Goal: Information Seeking & Learning: Learn about a topic

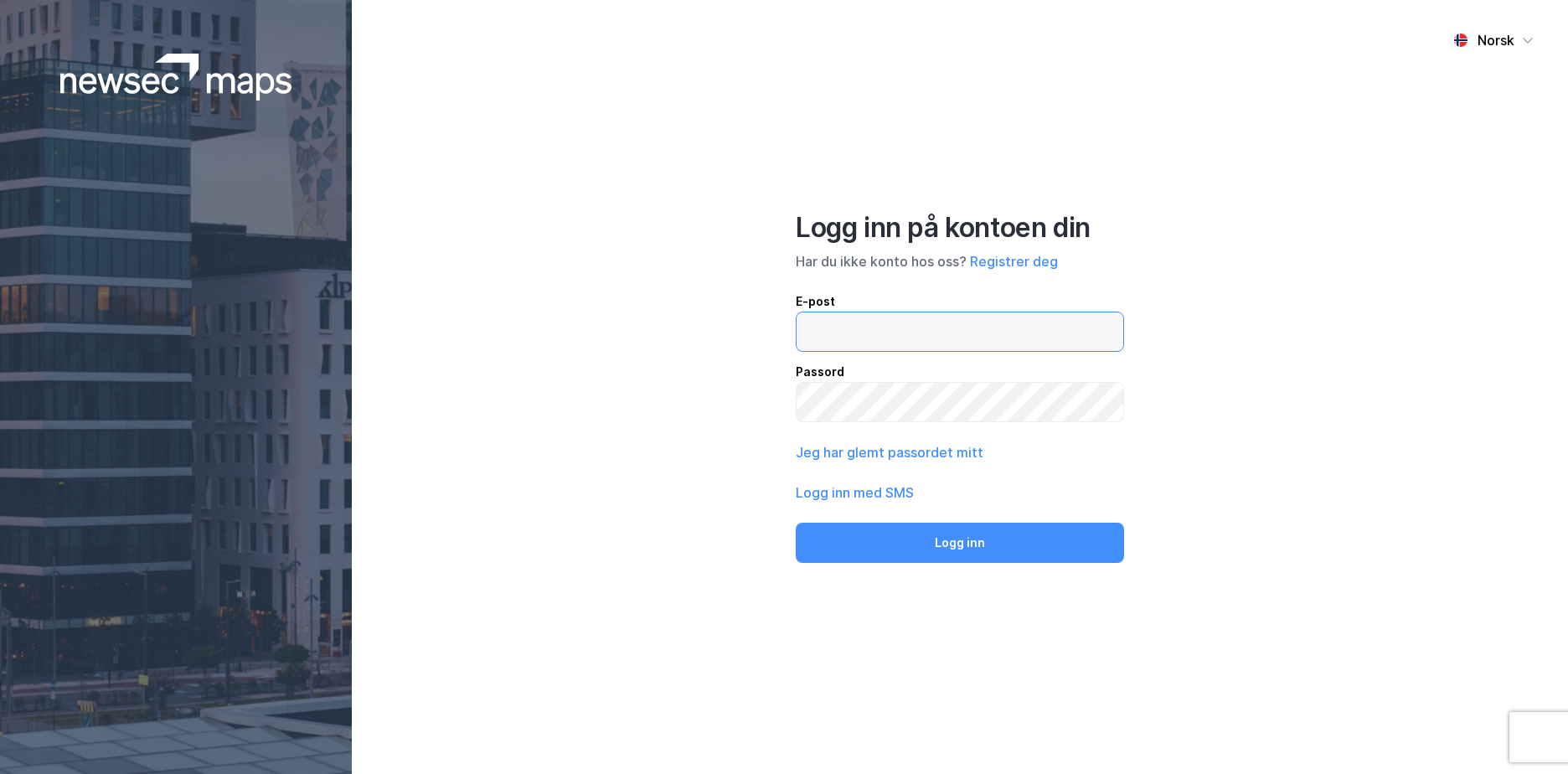
click at [866, 329] on input "email" at bounding box center [960, 331] width 326 height 39
type input "[EMAIL_ADDRESS][DOMAIN_NAME]"
click at [796, 523] on button "Logg inn" at bounding box center [960, 543] width 328 height 40
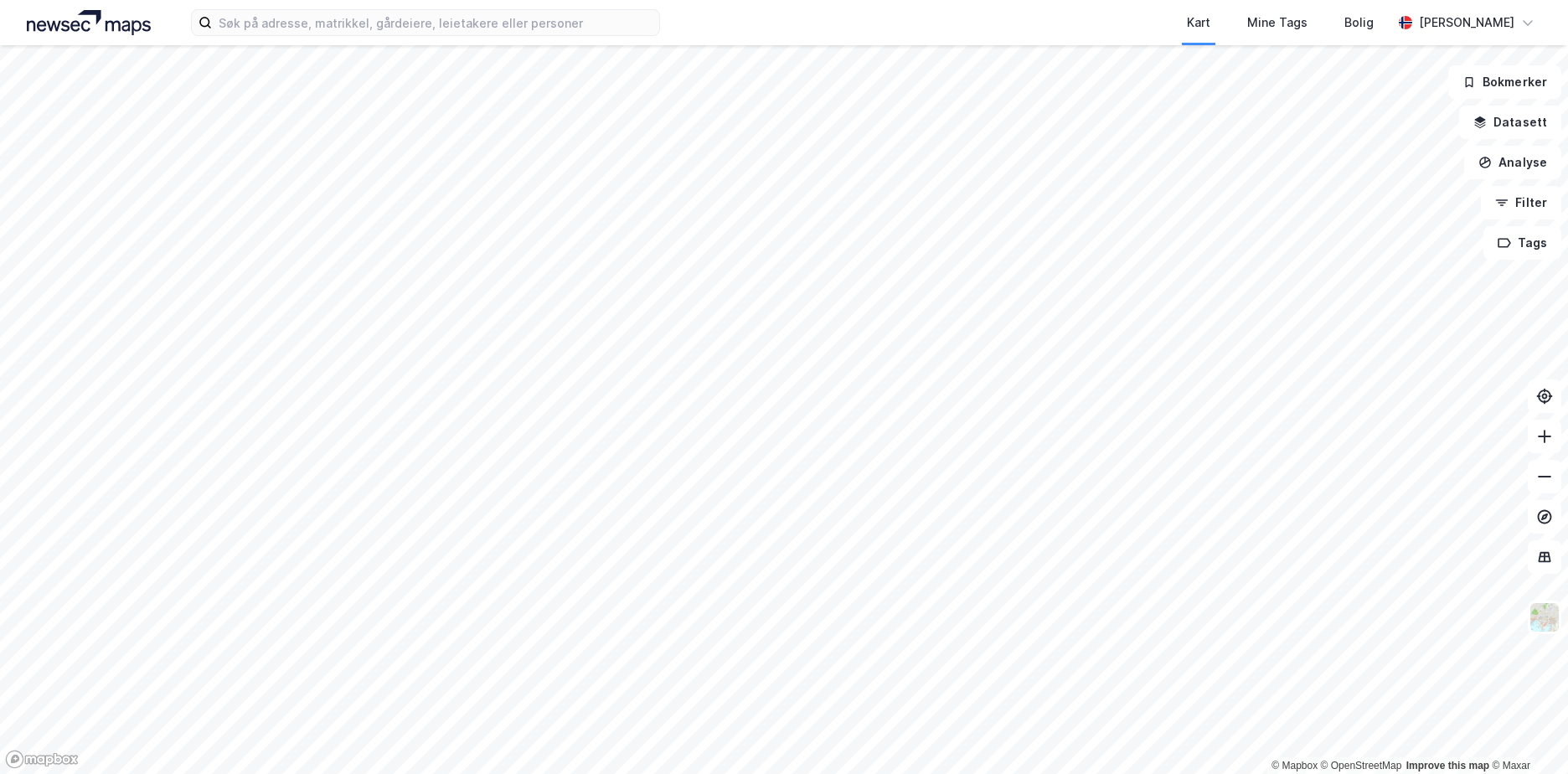
click at [337, 40] on div "Kart Mine Tags Bolig [PERSON_NAME]" at bounding box center [784, 23] width 1568 height 46
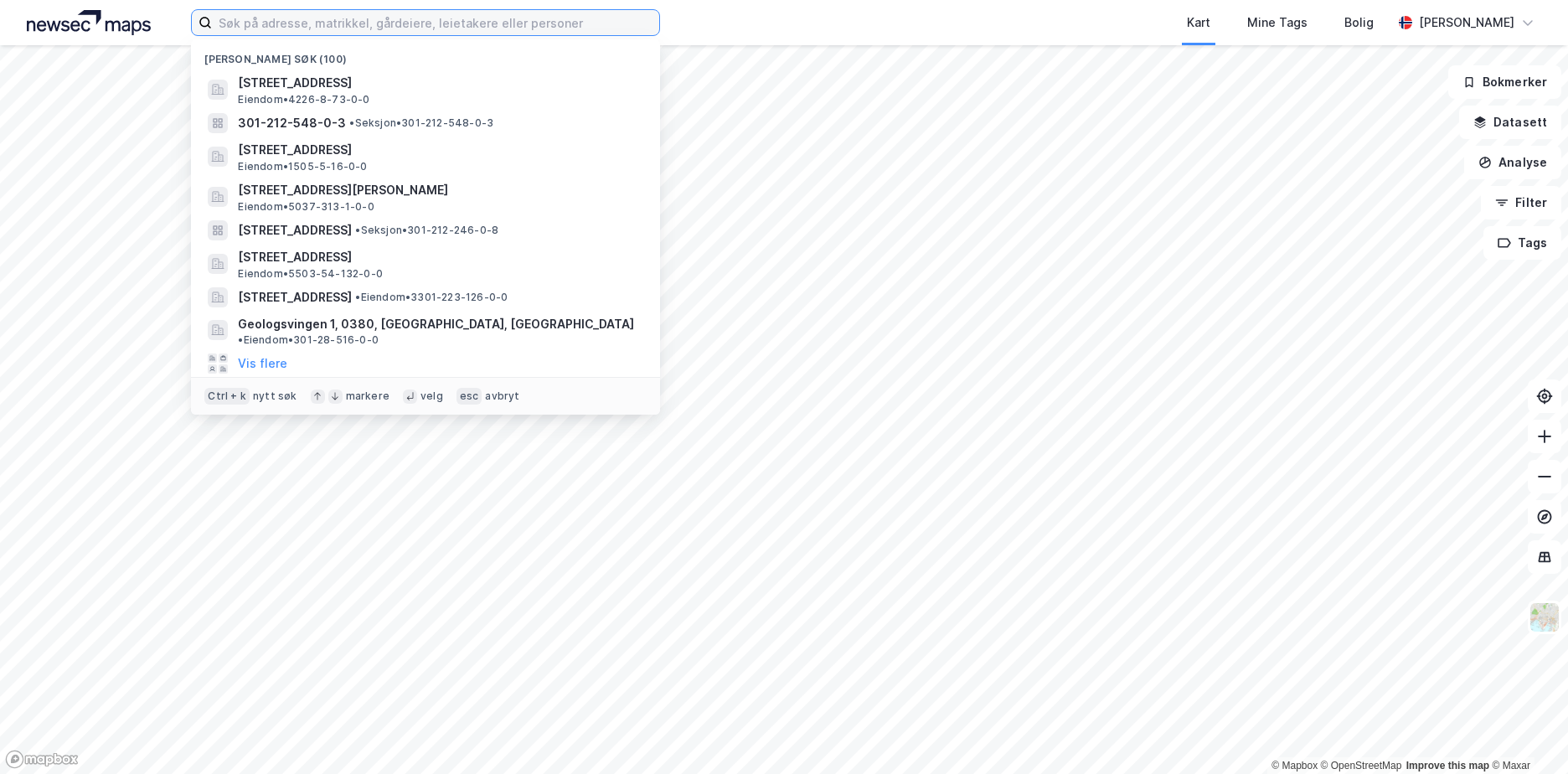
click at [349, 26] on input at bounding box center [435, 23] width 448 height 25
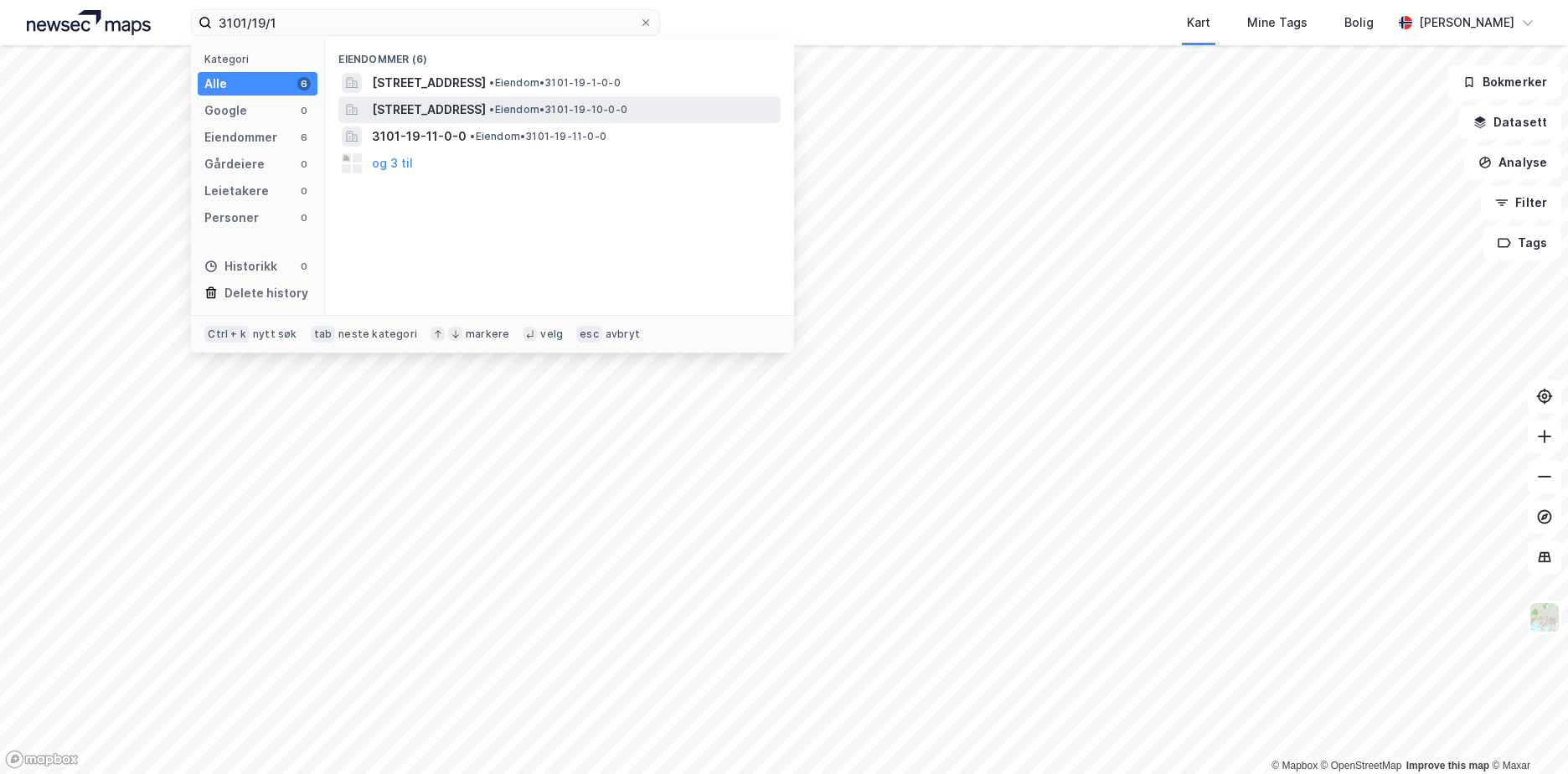
click at [486, 106] on span "[STREET_ADDRESS]" at bounding box center [429, 109] width 114 height 20
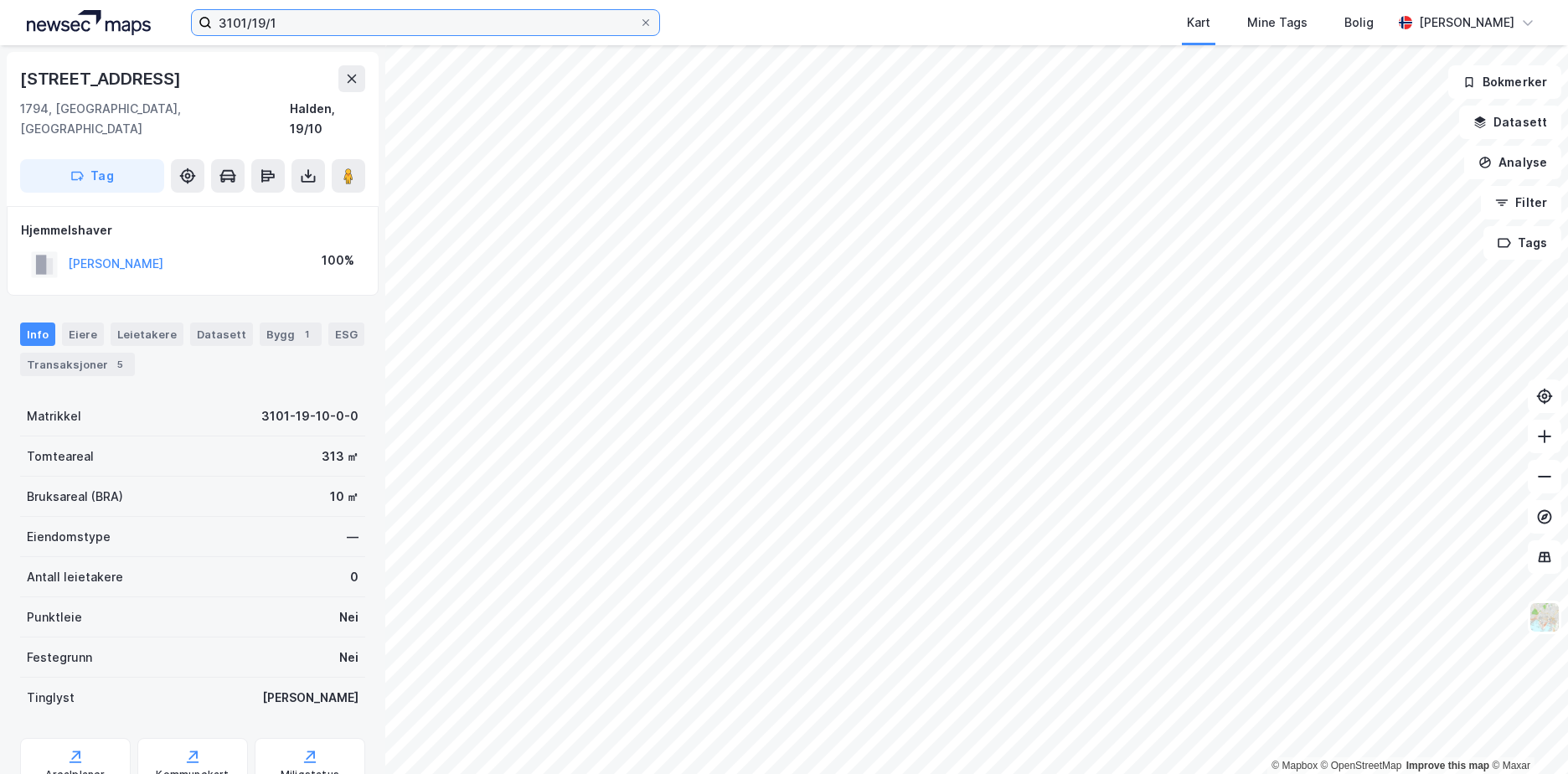
click at [352, 12] on input "3101/19/1" at bounding box center [425, 23] width 427 height 25
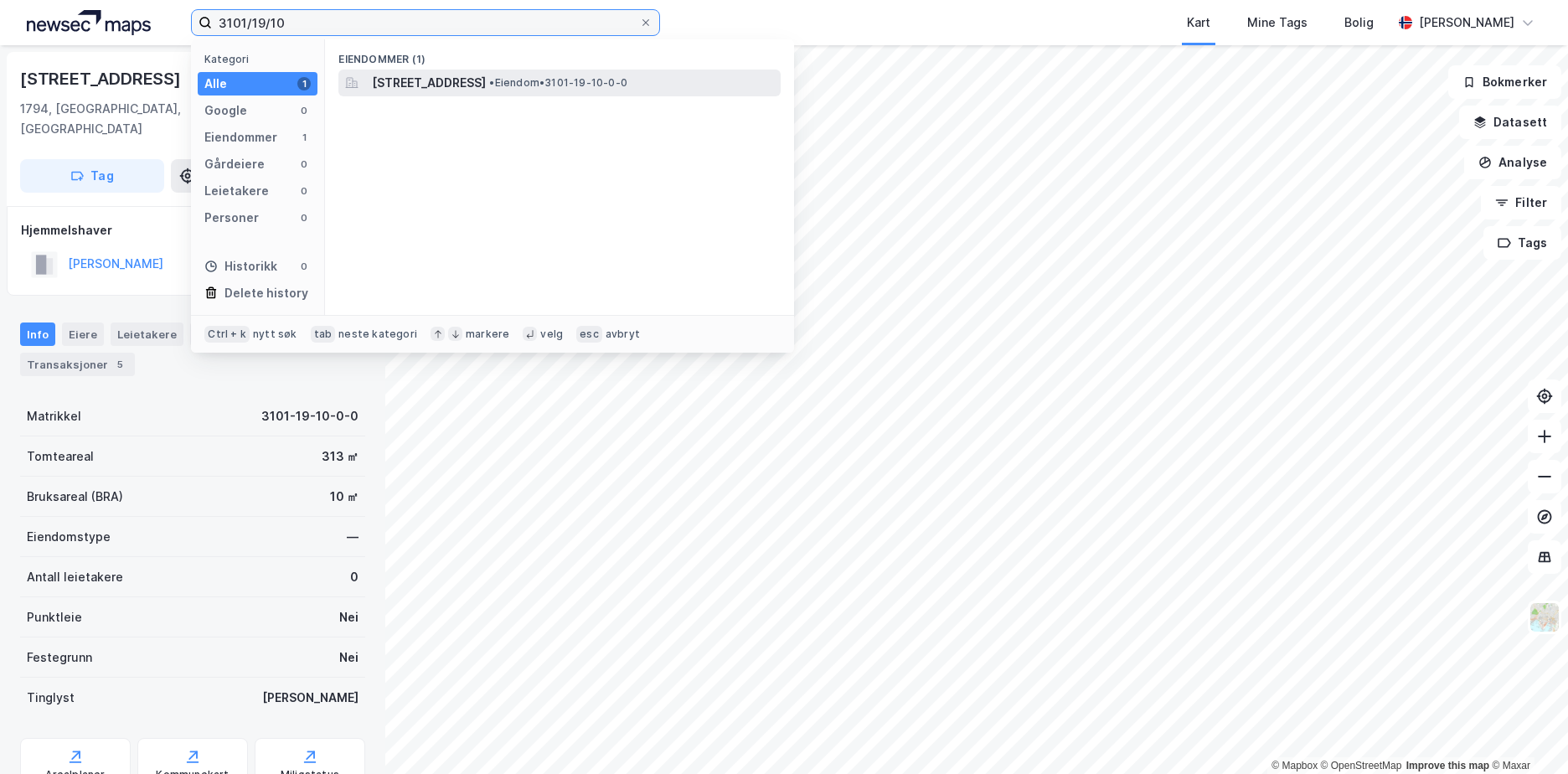
type input "3101/19/10"
click at [586, 71] on div "[STREET_ADDRESS] • Eiendom • 3101-19-10-0-0" at bounding box center [560, 83] width 442 height 27
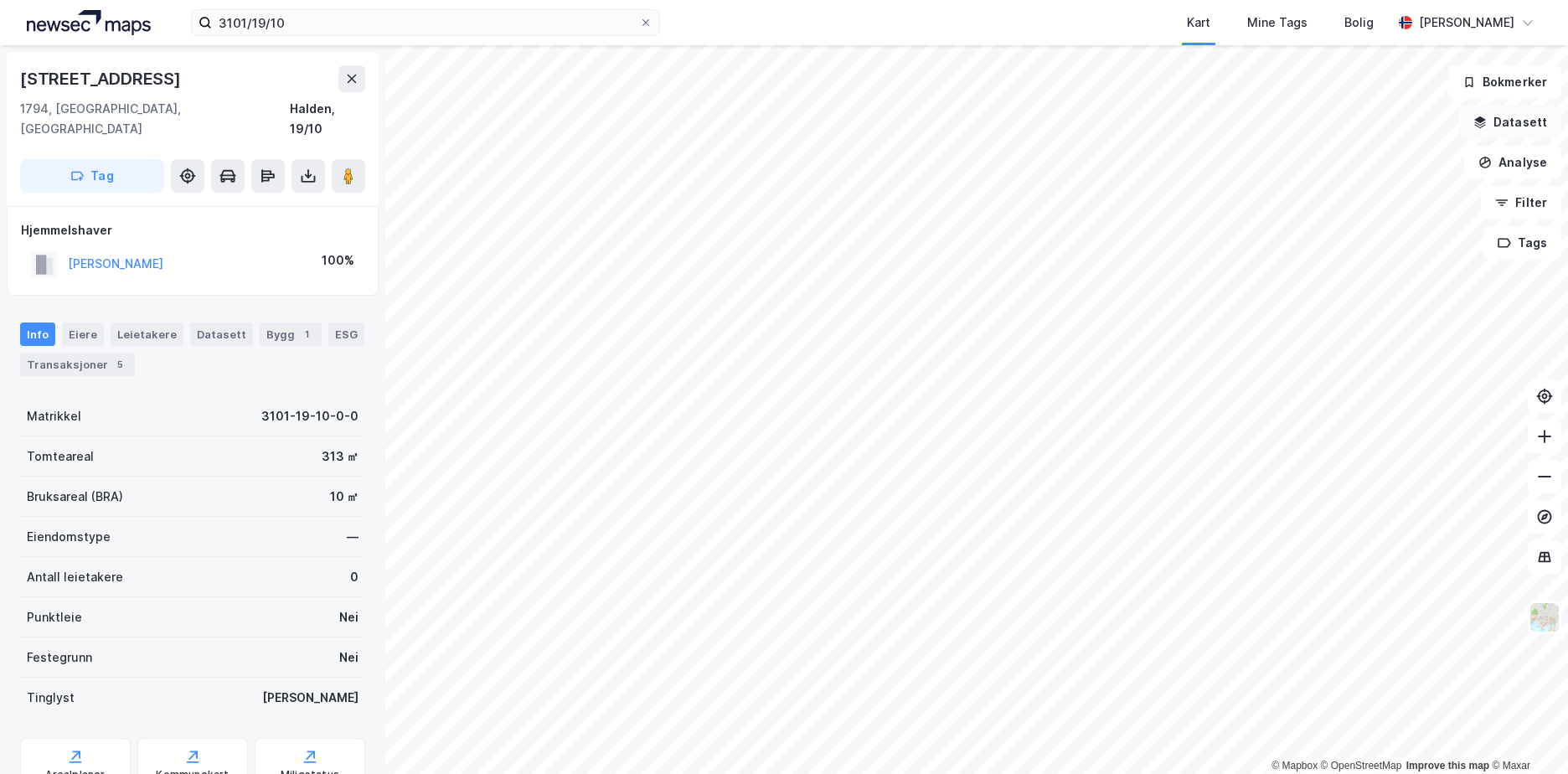
click at [1517, 123] on button "Datasett" at bounding box center [1510, 121] width 102 height 33
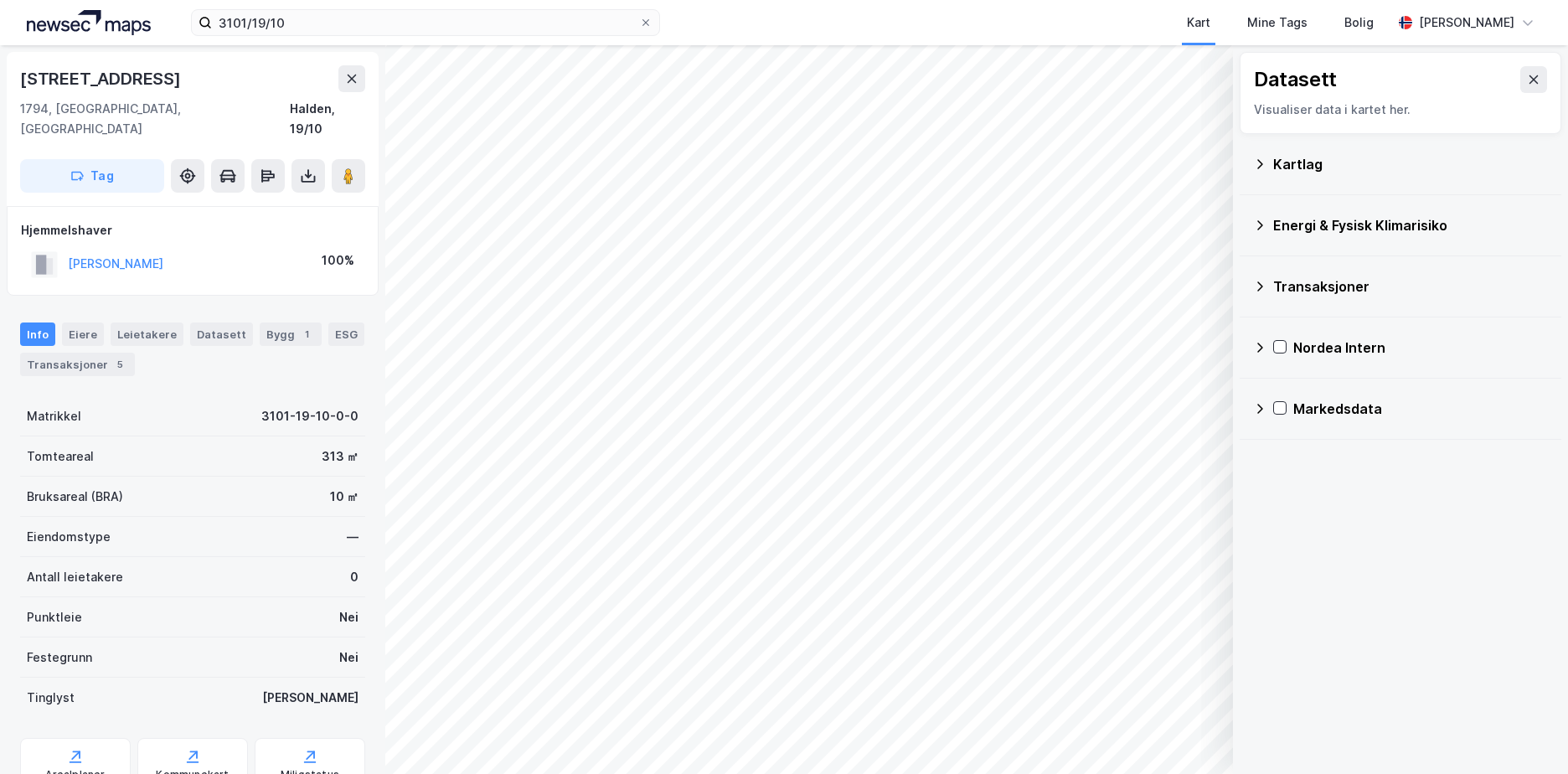
click at [1261, 160] on icon at bounding box center [1260, 164] width 13 height 13
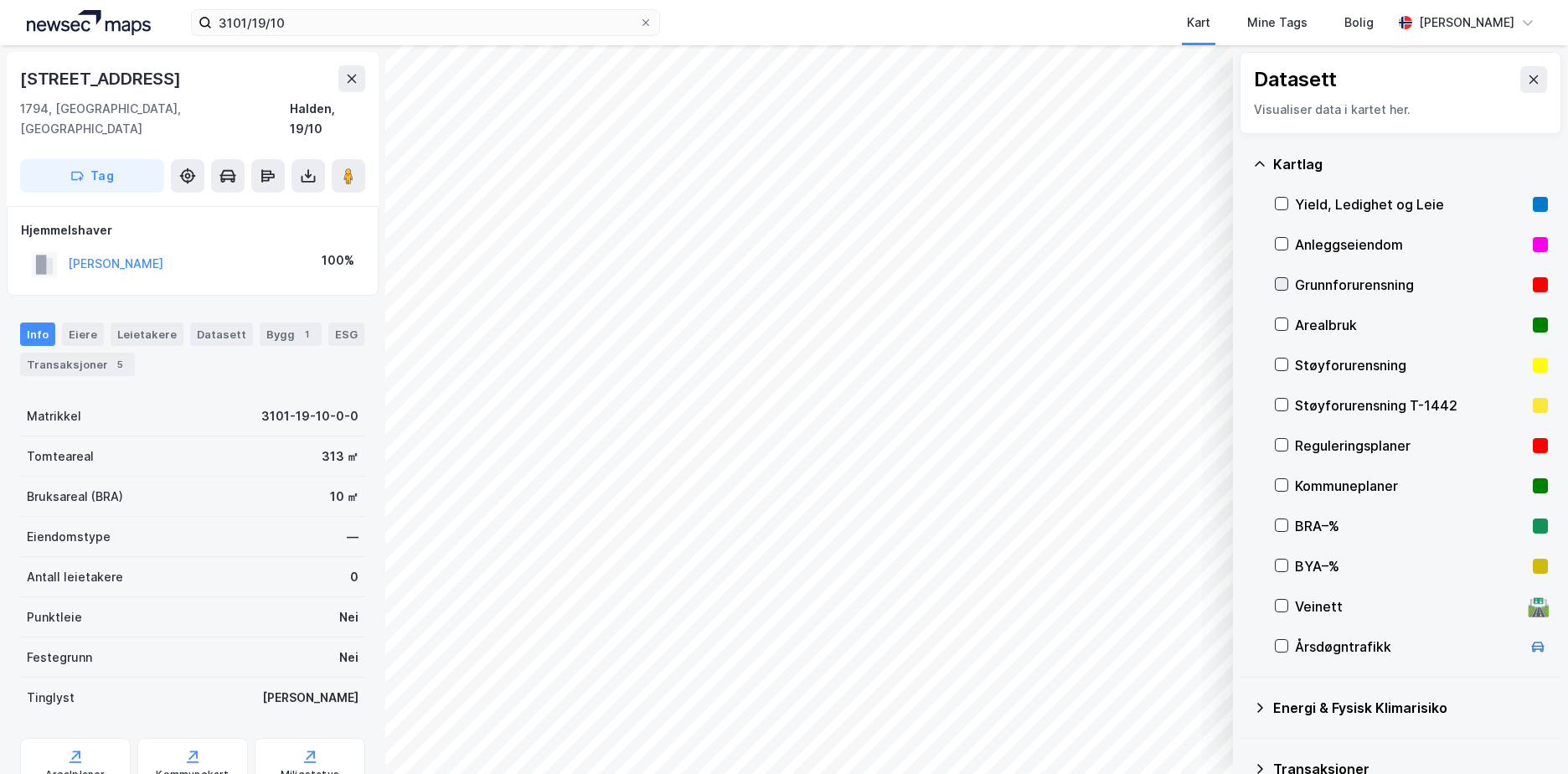
click at [1284, 281] on icon at bounding box center [1282, 284] width 11 height 11
click at [1265, 158] on icon at bounding box center [1260, 164] width 13 height 13
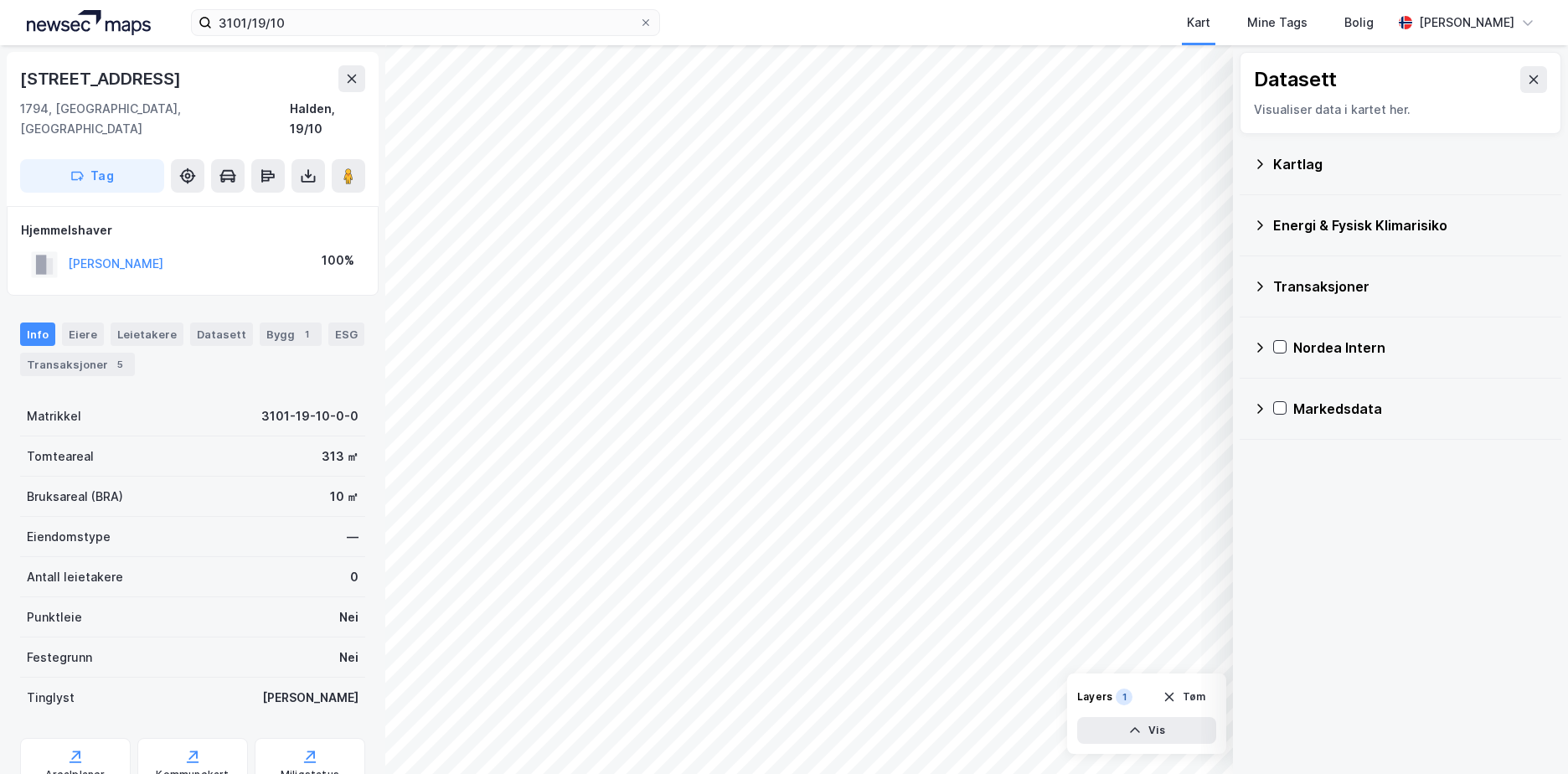
click at [1253, 219] on icon at bounding box center [1260, 225] width 13 height 13
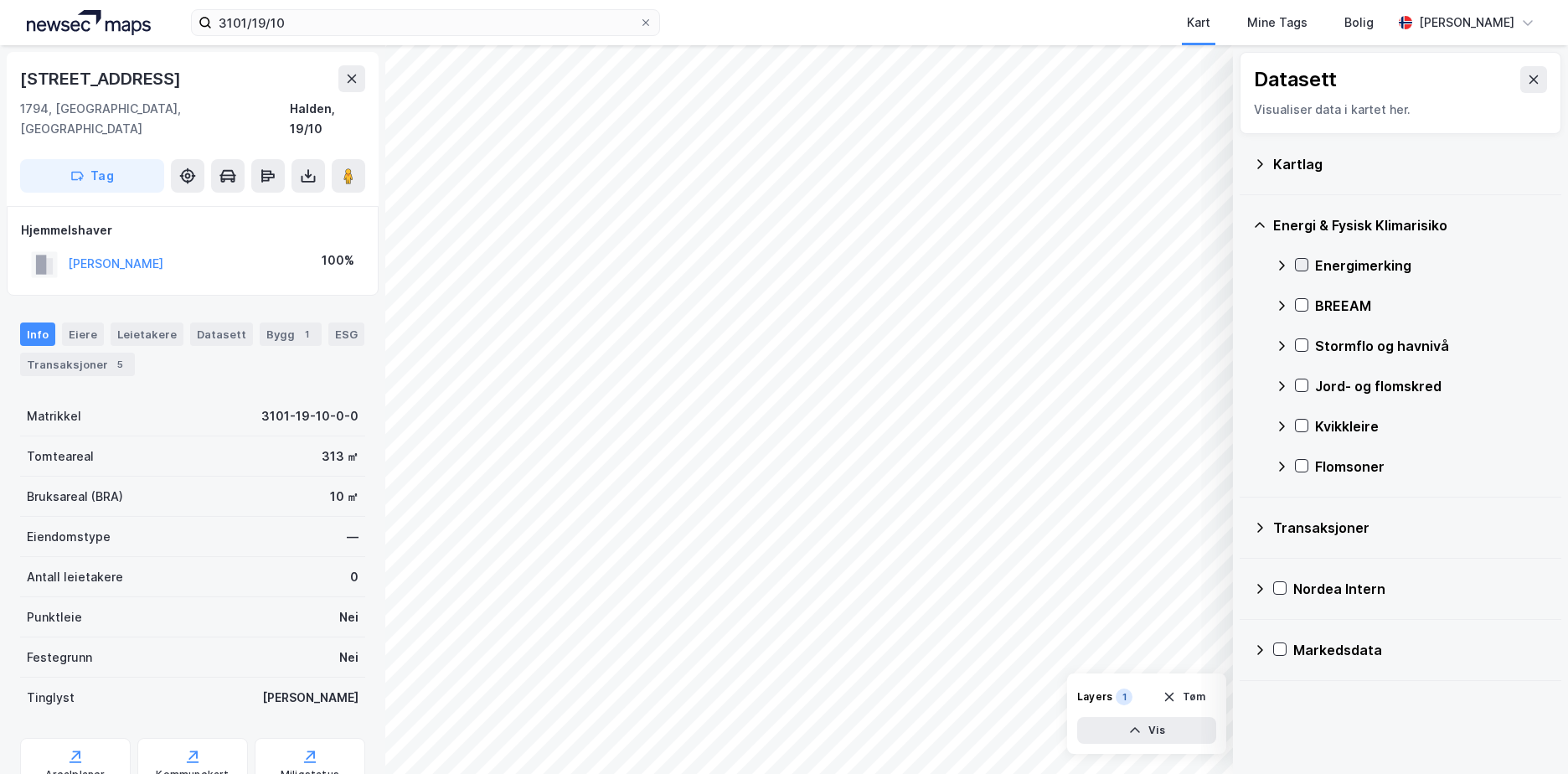
click at [1301, 267] on icon at bounding box center [1302, 265] width 9 height 6
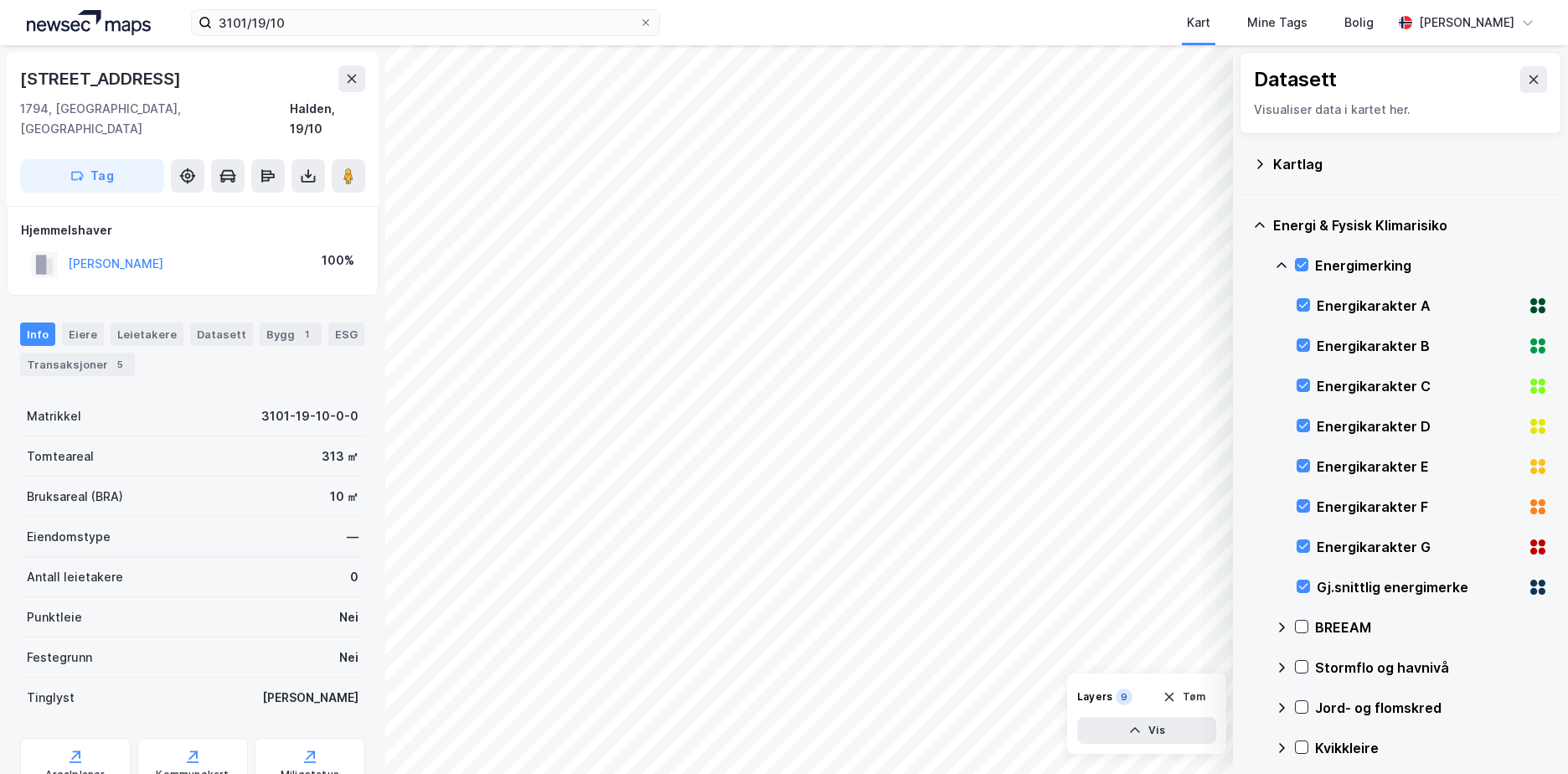
click at [1282, 260] on icon at bounding box center [1282, 266] width 13 height 13
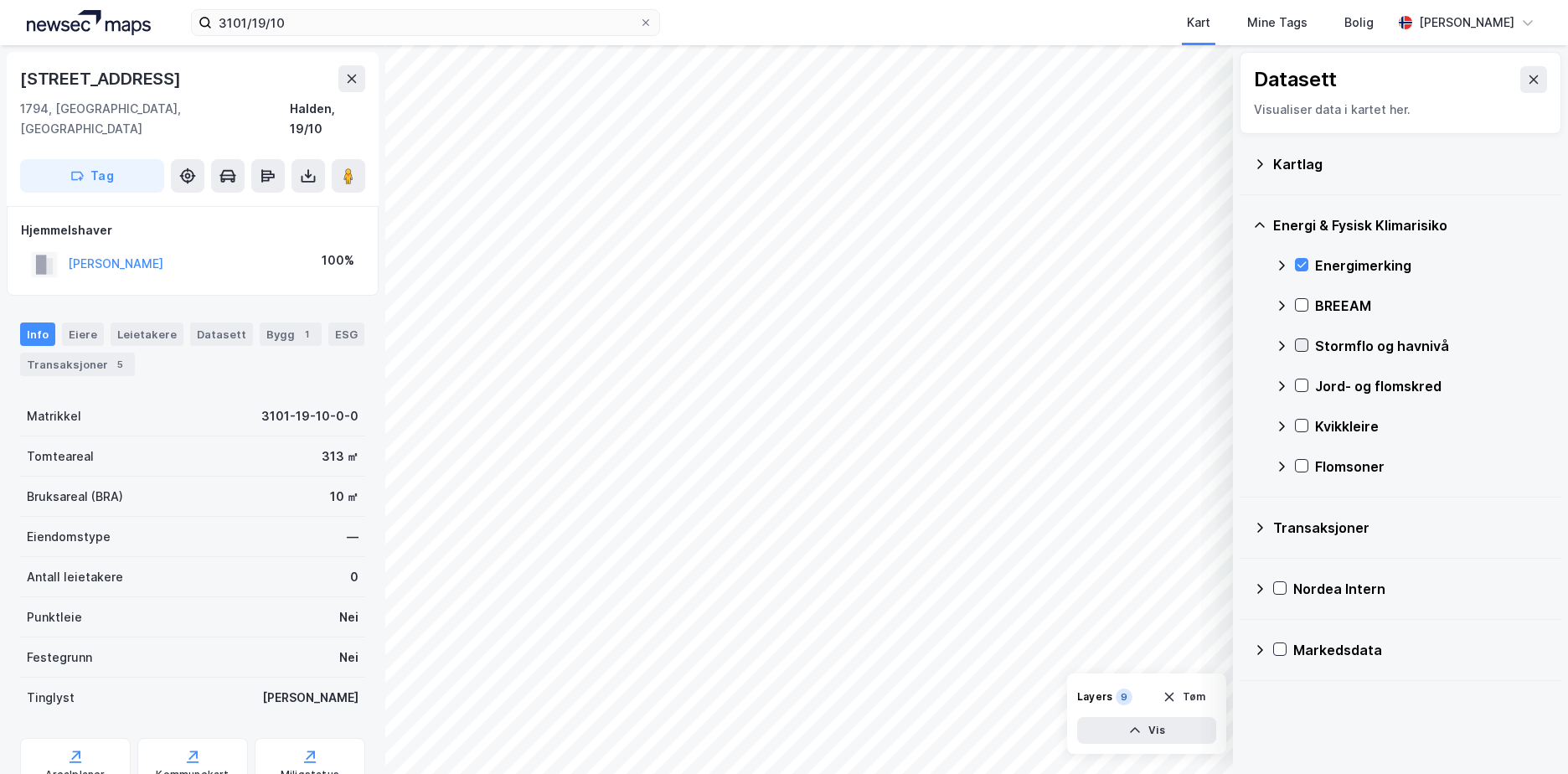
click at [1299, 347] on icon at bounding box center [1301, 345] width 11 height 11
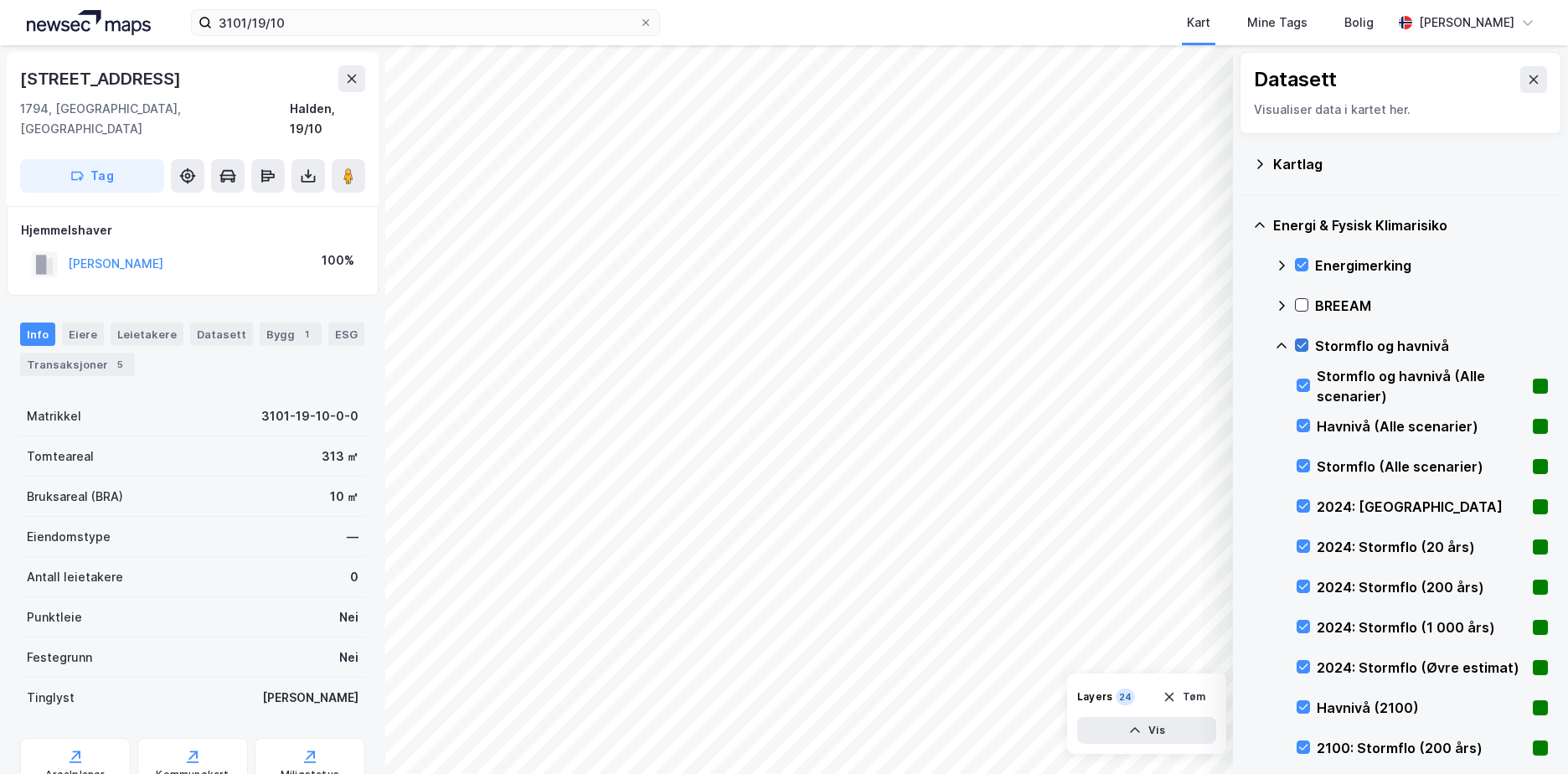
click at [1299, 341] on icon at bounding box center [1301, 345] width 11 height 11
click at [1303, 507] on icon at bounding box center [1303, 506] width 11 height 11
click at [1305, 543] on icon at bounding box center [1303, 546] width 11 height 11
click at [1278, 338] on div "Stormflo og havnivå" at bounding box center [1411, 345] width 273 height 40
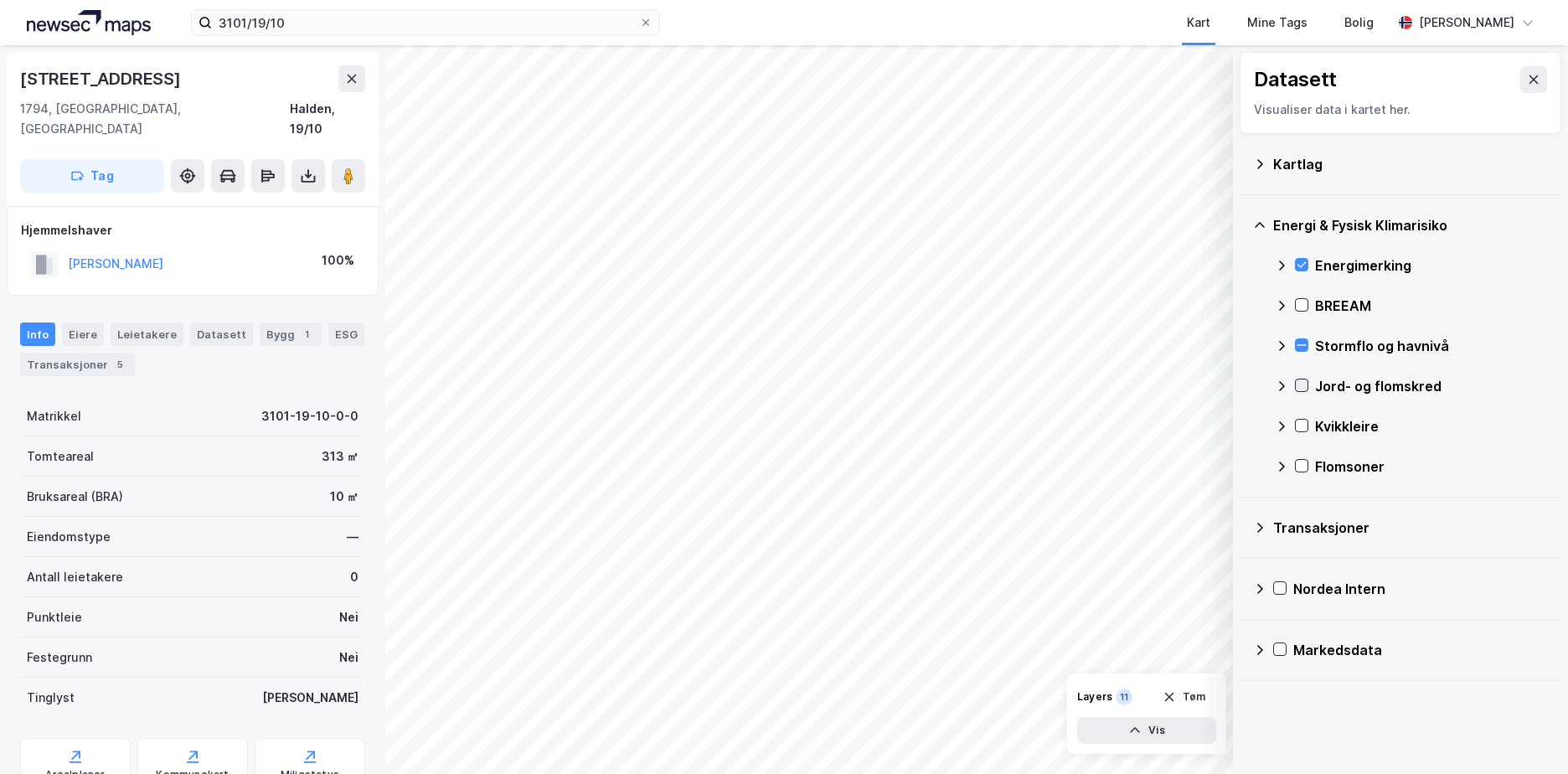
click at [1301, 384] on icon at bounding box center [1301, 385] width 11 height 11
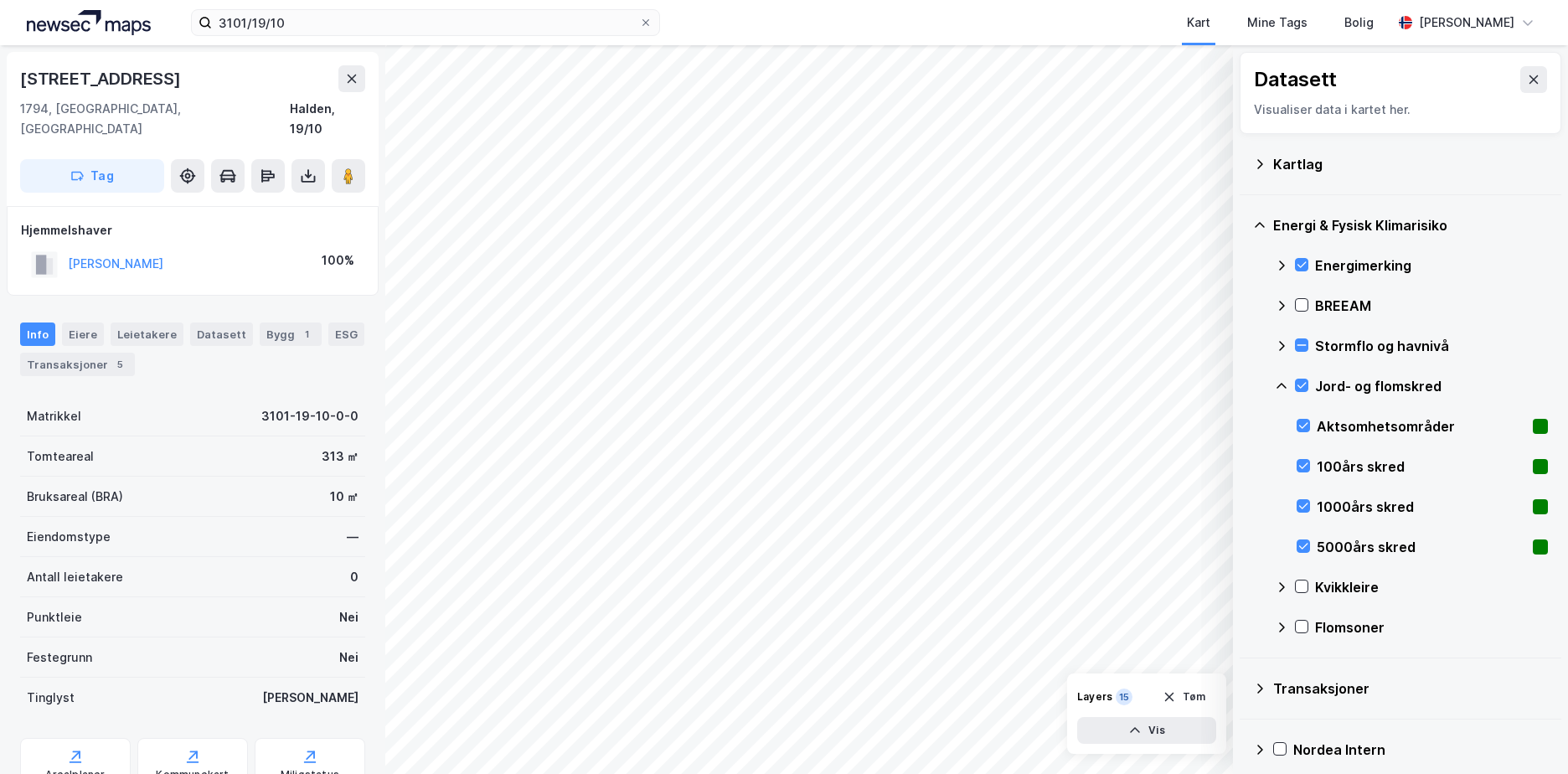
click at [1282, 381] on icon at bounding box center [1282, 386] width 13 height 13
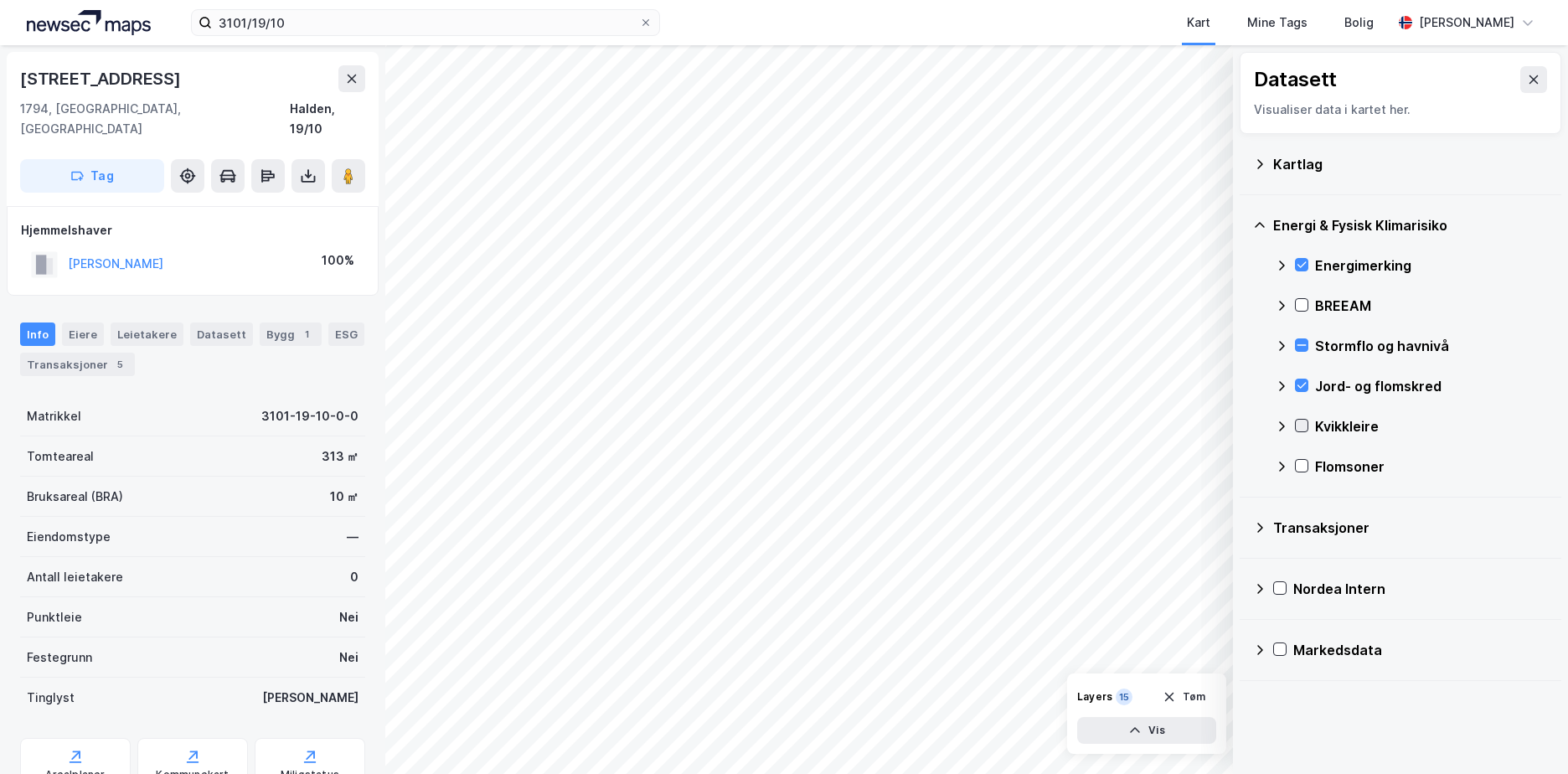
click at [1301, 421] on icon at bounding box center [1301, 425] width 11 height 11
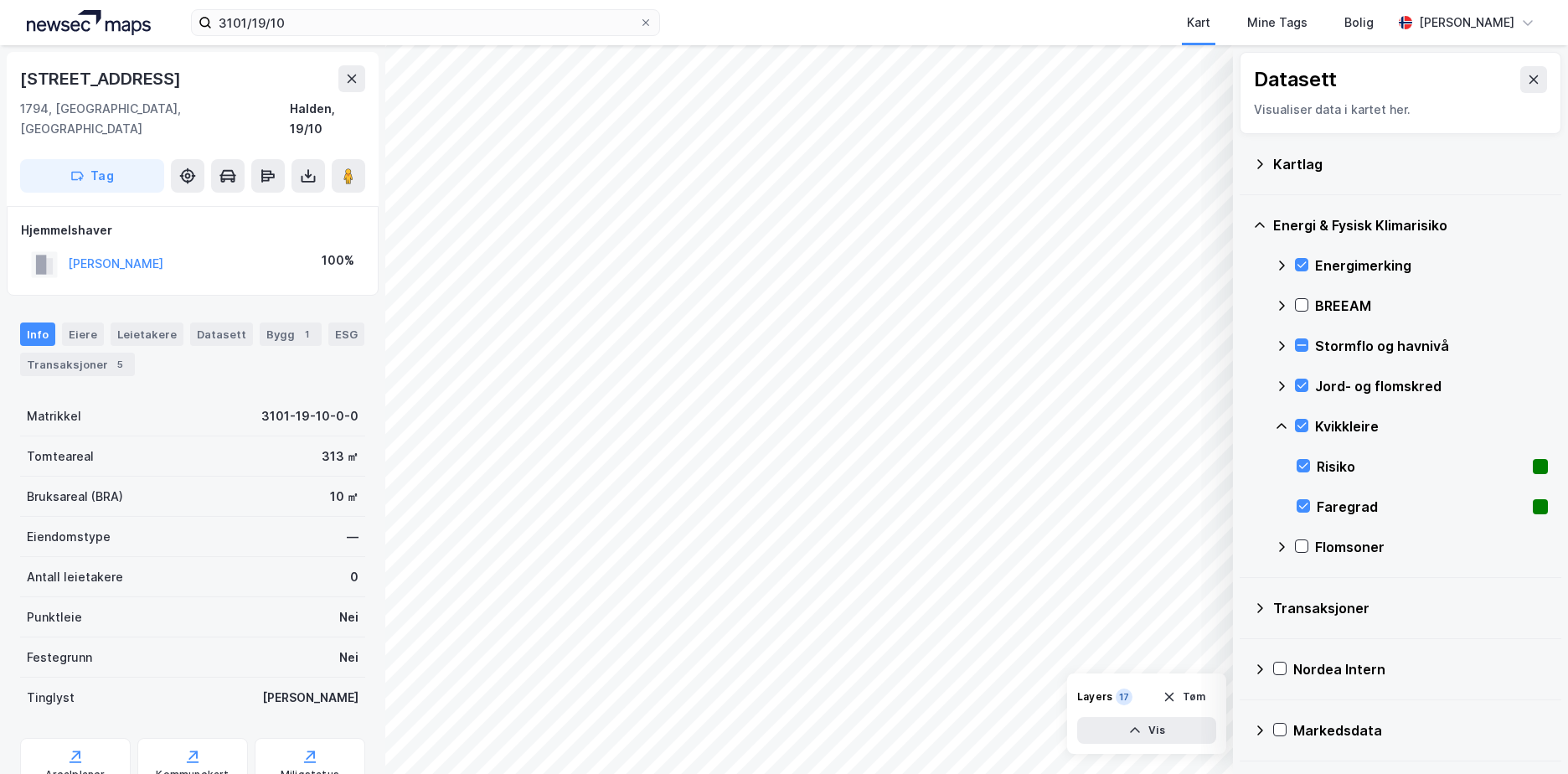
click at [1279, 420] on icon at bounding box center [1282, 426] width 13 height 13
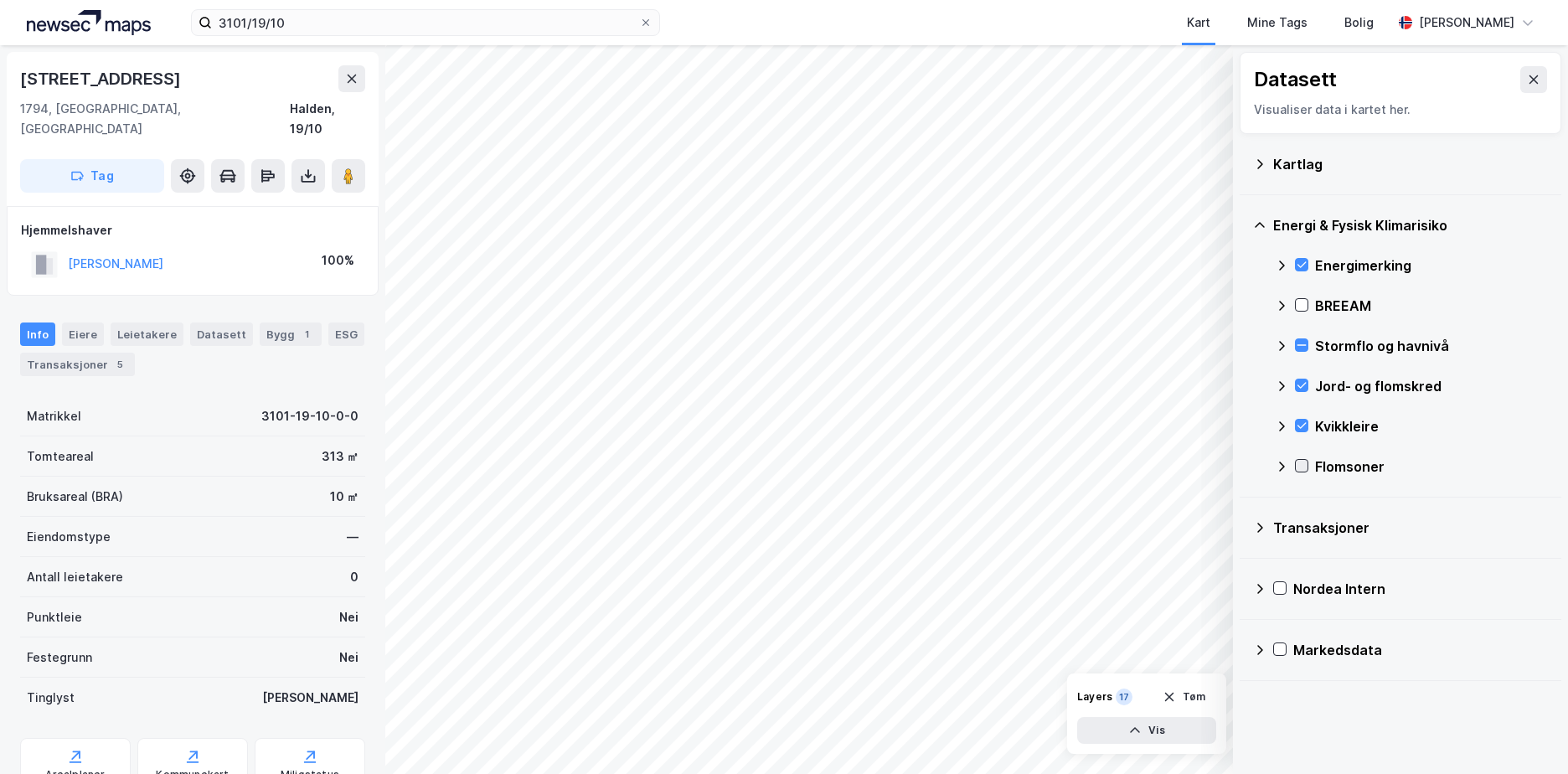
click at [1301, 465] on icon at bounding box center [1301, 466] width 11 height 11
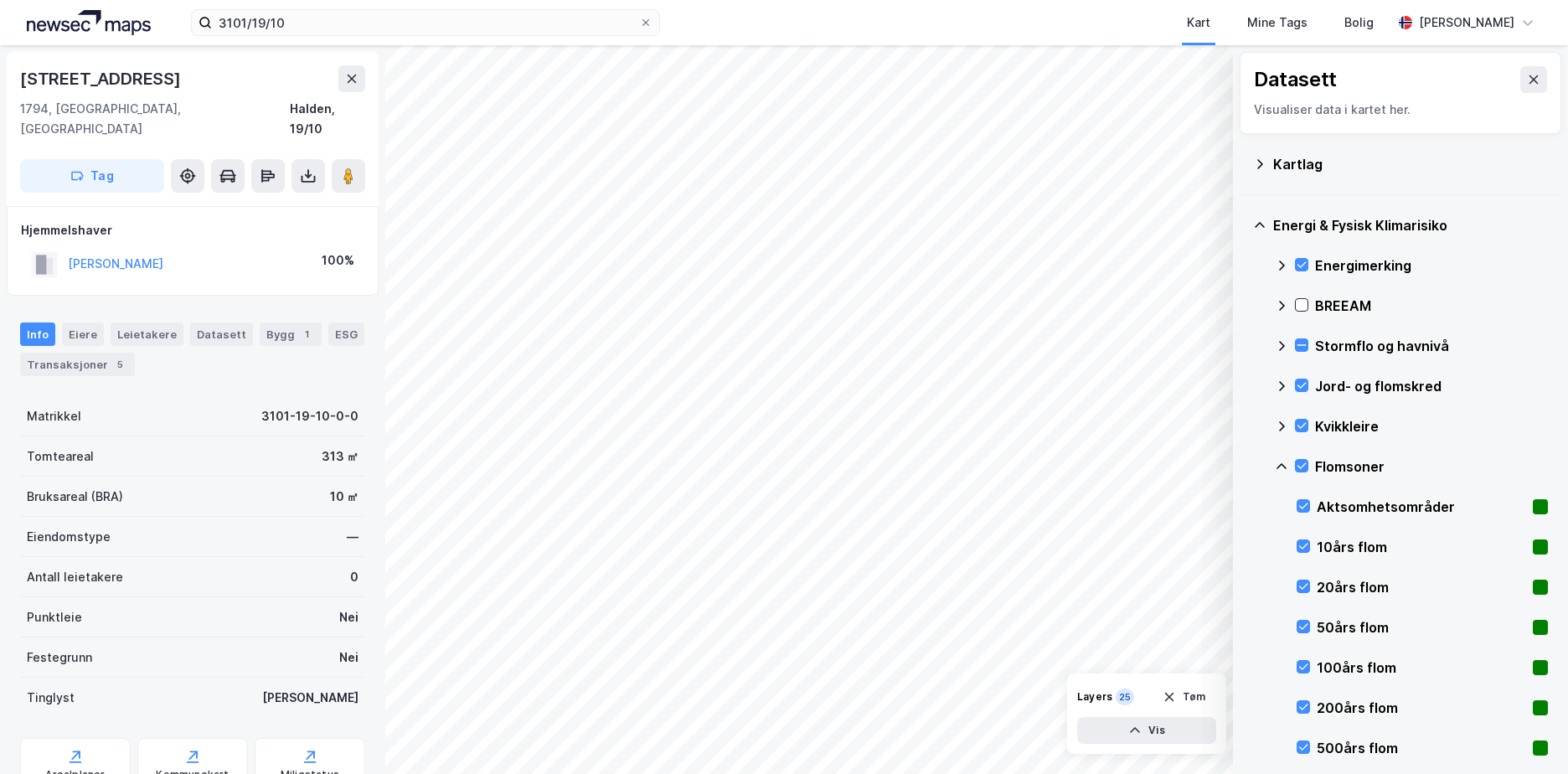
click at [1282, 462] on icon at bounding box center [1282, 467] width 13 height 13
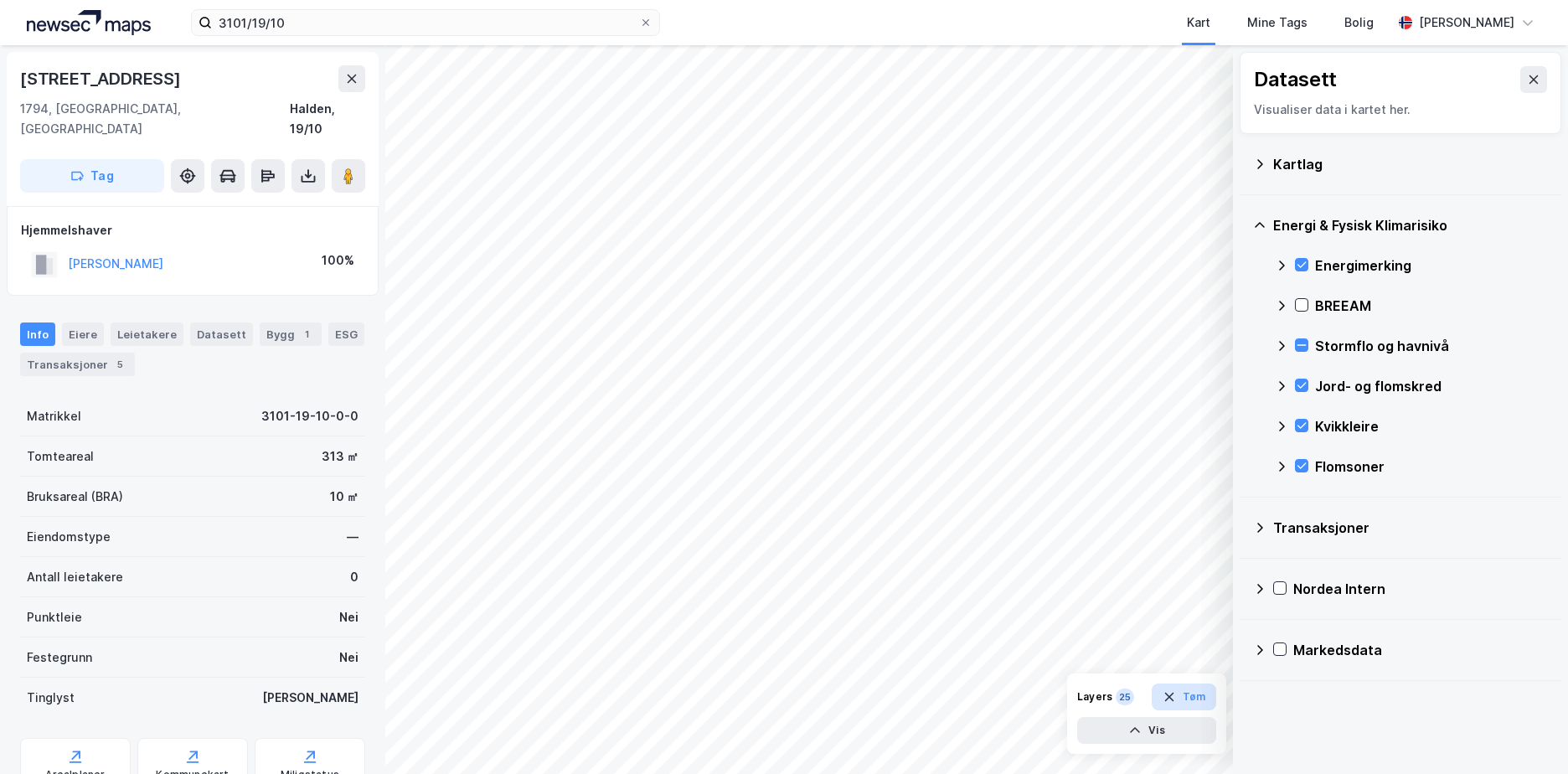
click at [1191, 691] on button "Tøm" at bounding box center [1184, 697] width 65 height 27
